Goal: Task Accomplishment & Management: Use online tool/utility

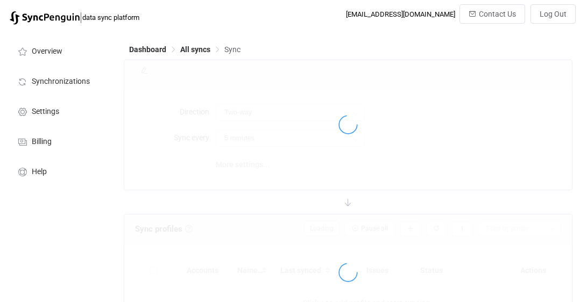
type input "10 minutes"
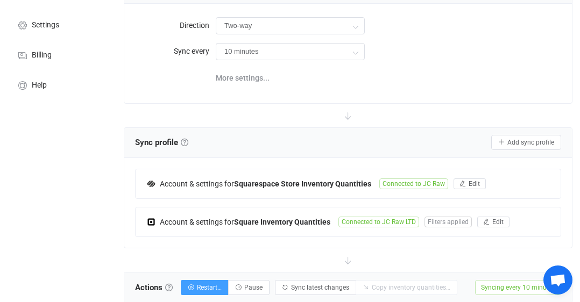
scroll to position [85, 0]
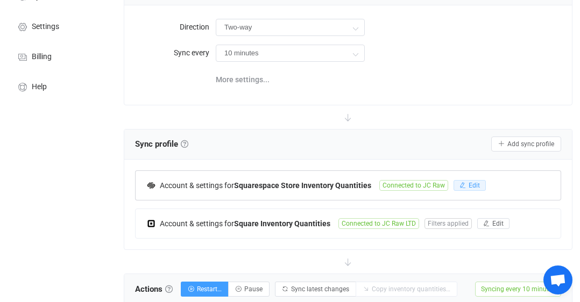
click at [464, 180] on button "Edit" at bounding box center [469, 185] width 32 height 11
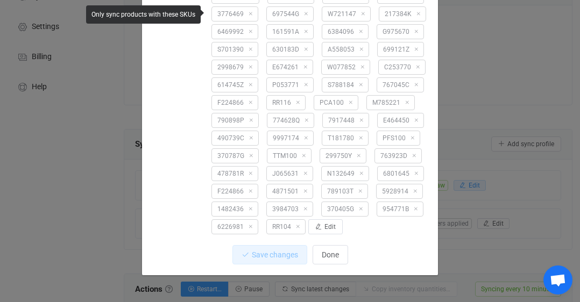
scroll to position [844, 0]
click at [324, 231] on span "Edit" at bounding box center [329, 227] width 11 height 8
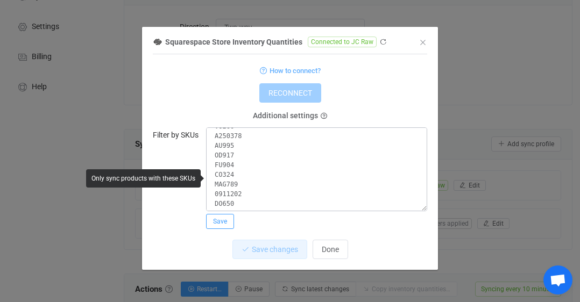
scroll to position [943, 0]
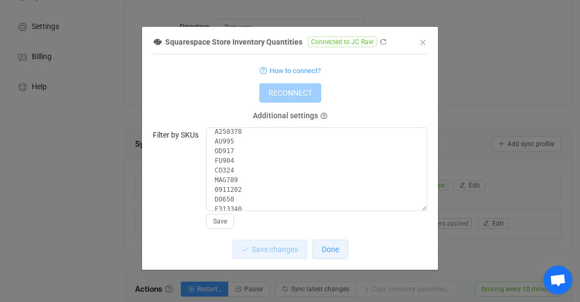
click at [339, 249] on button "Done" at bounding box center [329, 249] width 35 height 19
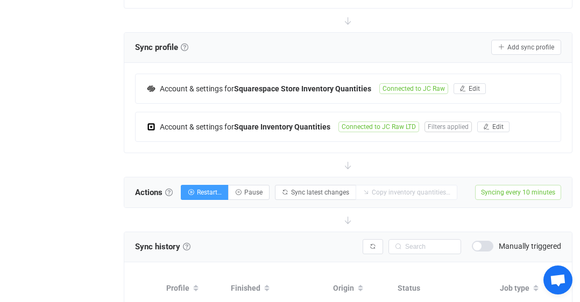
scroll to position [177, 0]
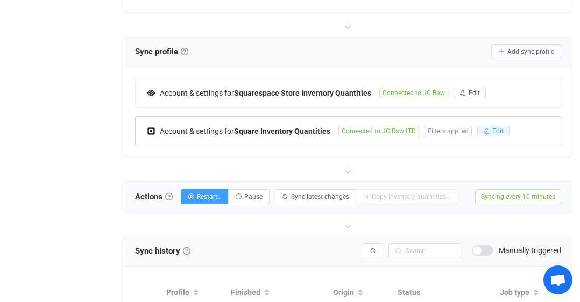
click at [494, 132] on span "Edit" at bounding box center [497, 131] width 11 height 8
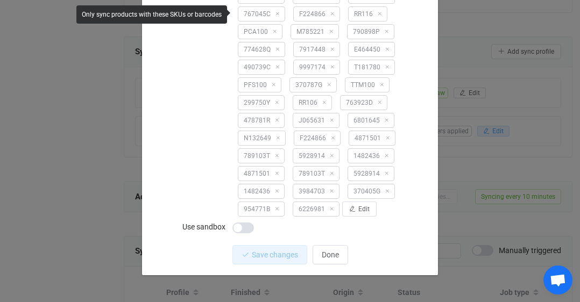
scroll to position [197, 0]
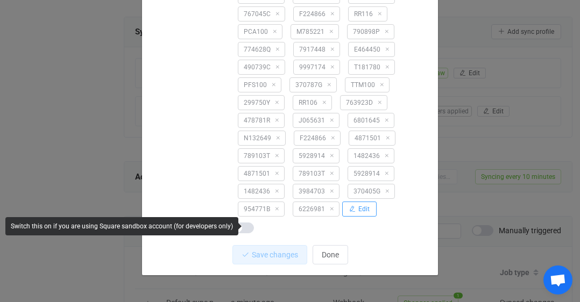
click at [362, 211] on span "Edit" at bounding box center [363, 209] width 11 height 8
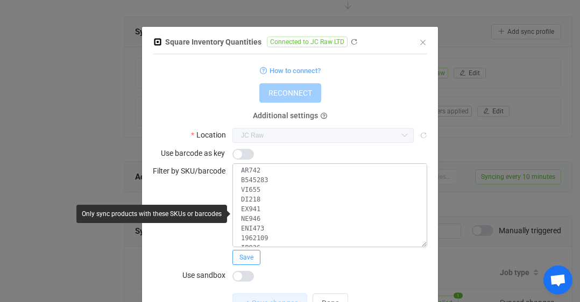
scroll to position [862, 0]
click at [244, 258] on span "Save" at bounding box center [246, 258] width 14 height 8
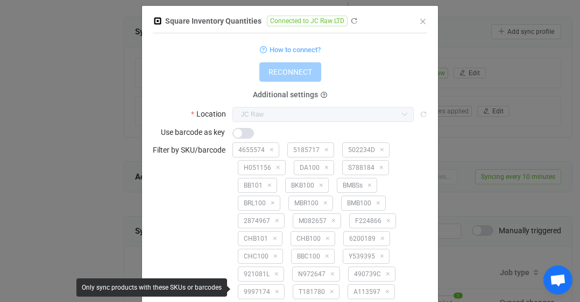
scroll to position [25, 0]
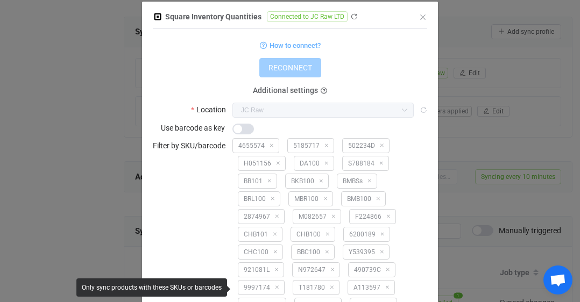
click at [244, 129] on span "dialog" at bounding box center [243, 129] width 22 height 11
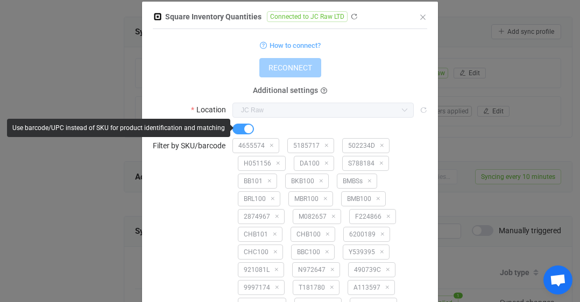
click at [244, 129] on span "dialog" at bounding box center [243, 129] width 22 height 11
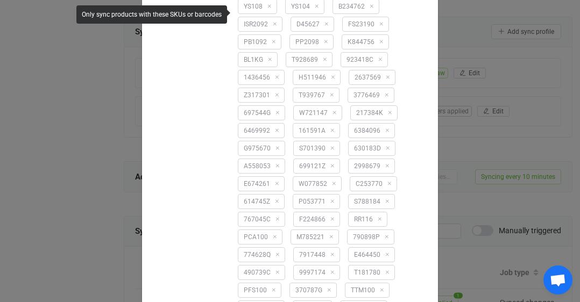
scroll to position [1151, 0]
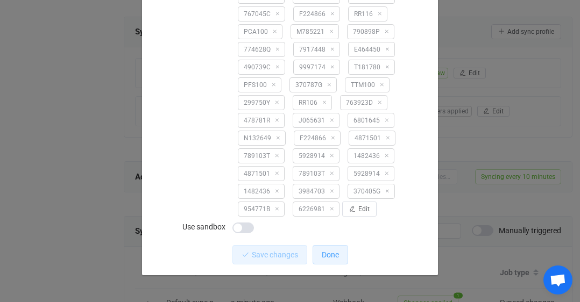
click at [331, 260] on button "Done" at bounding box center [329, 254] width 35 height 19
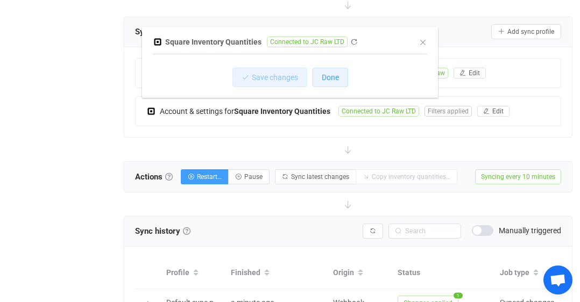
scroll to position [0, 0]
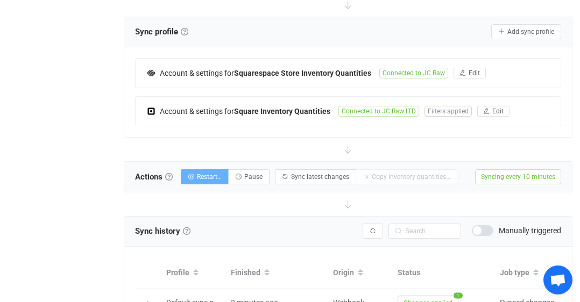
click at [196, 183] on button "Restart…" at bounding box center [205, 176] width 48 height 15
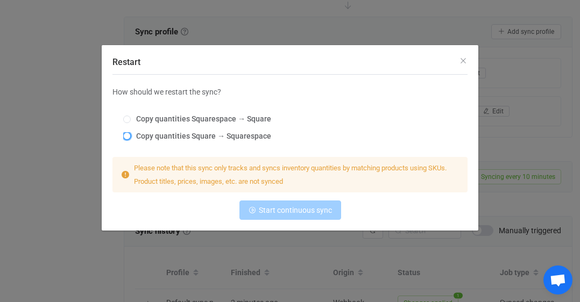
click at [127, 135] on span "Restart" at bounding box center [127, 136] width 8 height 8
click at [127, 135] on input "Copy quantities Square → Squarespace" at bounding box center [127, 136] width 8 height 9
radio input "true"
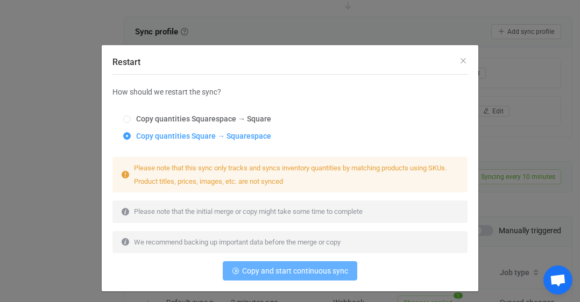
click at [298, 273] on span "Copy and start continuous sync" at bounding box center [295, 271] width 106 height 9
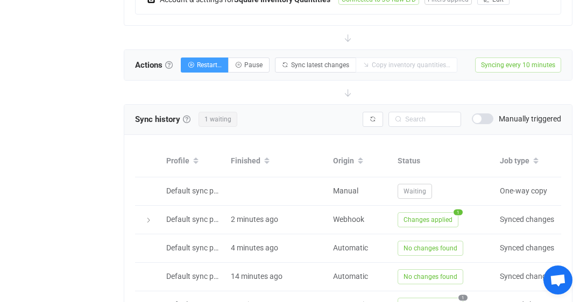
scroll to position [313, 0]
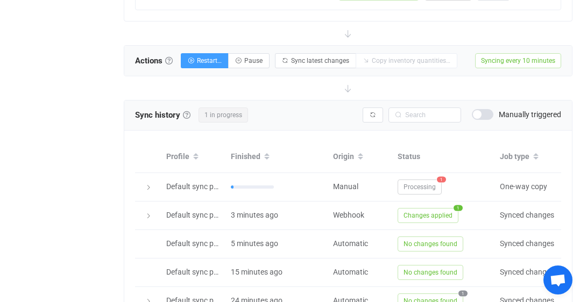
click at [345, 216] on div "Webhook" at bounding box center [359, 215] width 65 height 12
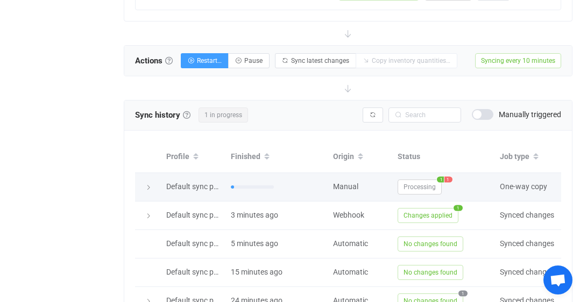
click at [419, 185] on span "Processing" at bounding box center [419, 187] width 44 height 15
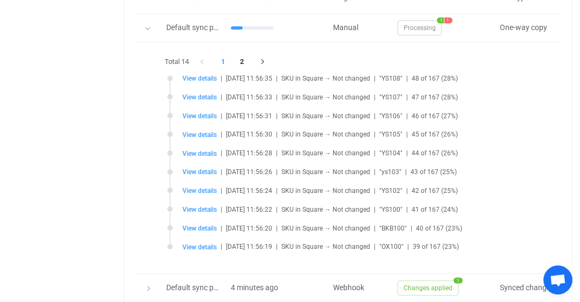
scroll to position [468, 0]
